Goal: Navigation & Orientation: Find specific page/section

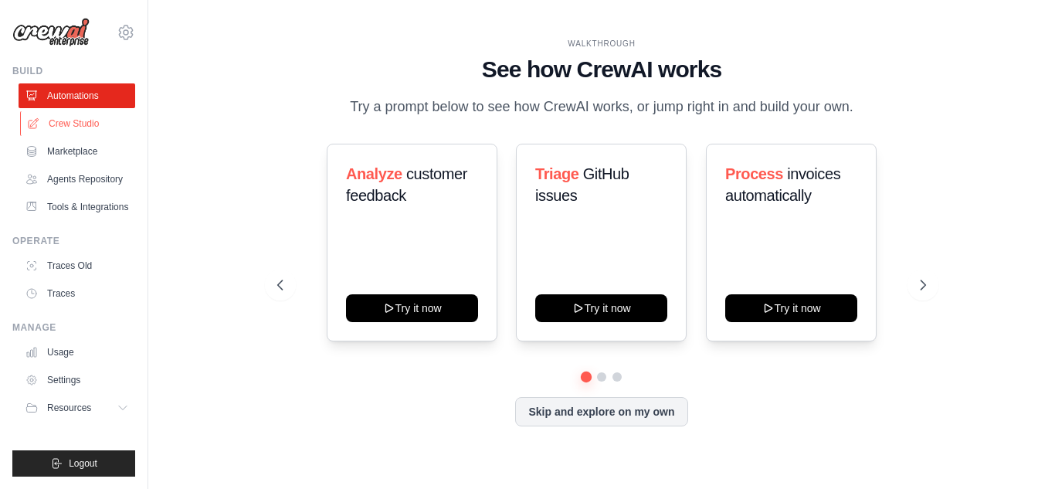
click at [76, 121] on link "Crew Studio" at bounding box center [78, 123] width 117 height 25
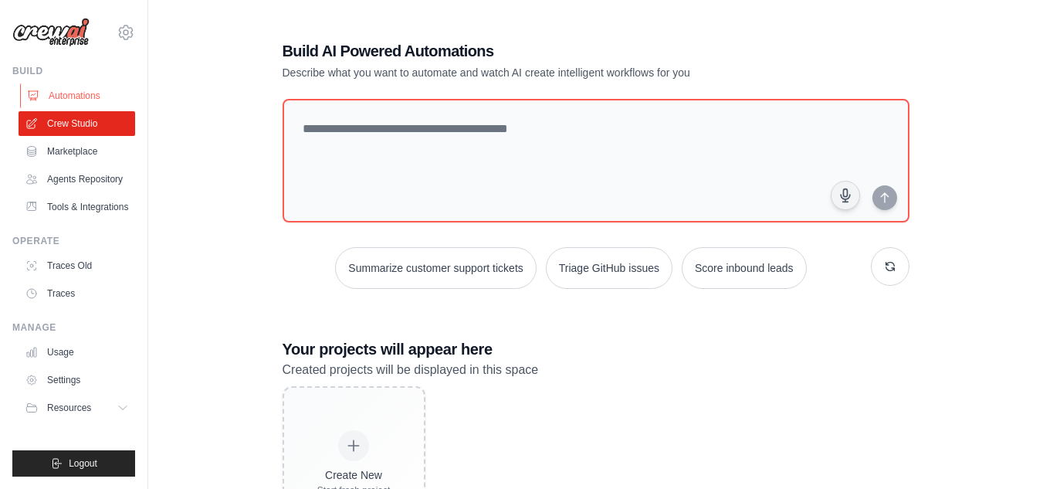
click at [110, 90] on link "Automations" at bounding box center [78, 95] width 117 height 25
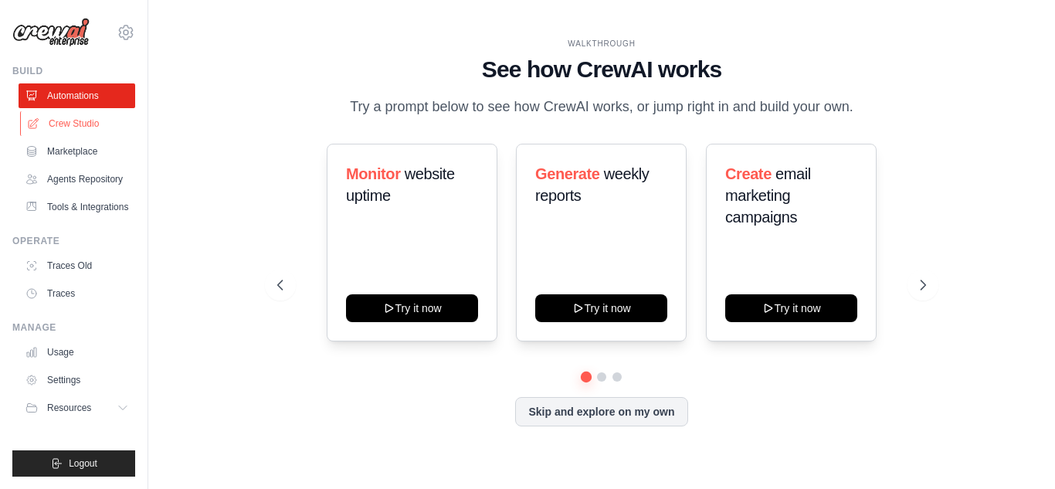
click at [87, 124] on link "Crew Studio" at bounding box center [78, 123] width 117 height 25
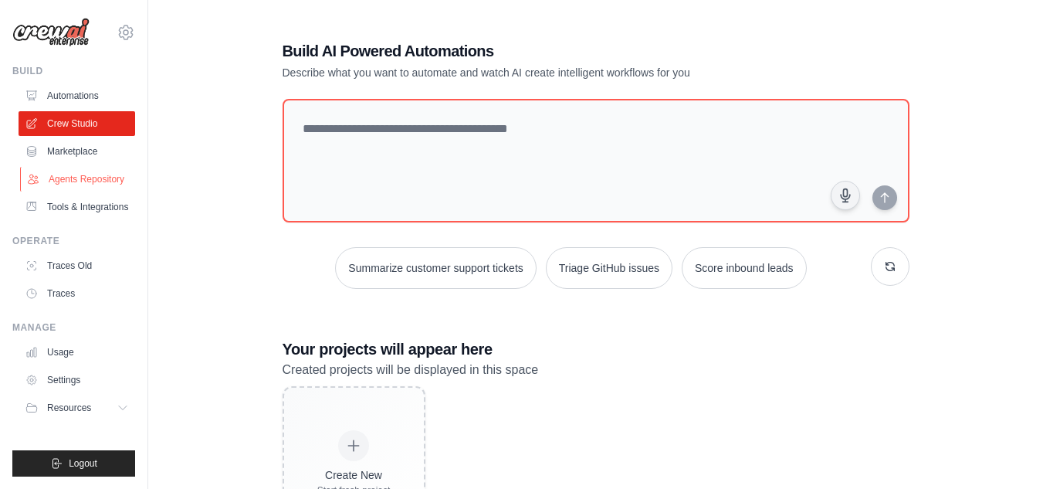
click at [75, 185] on link "Agents Repository" at bounding box center [78, 179] width 117 height 25
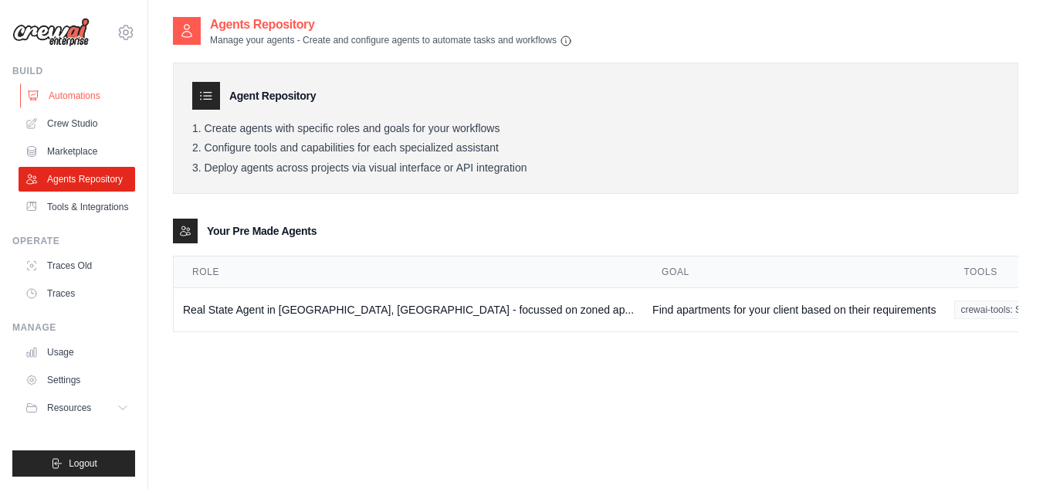
click at [59, 94] on link "Automations" at bounding box center [78, 95] width 117 height 25
